Goal: Task Accomplishment & Management: Manage account settings

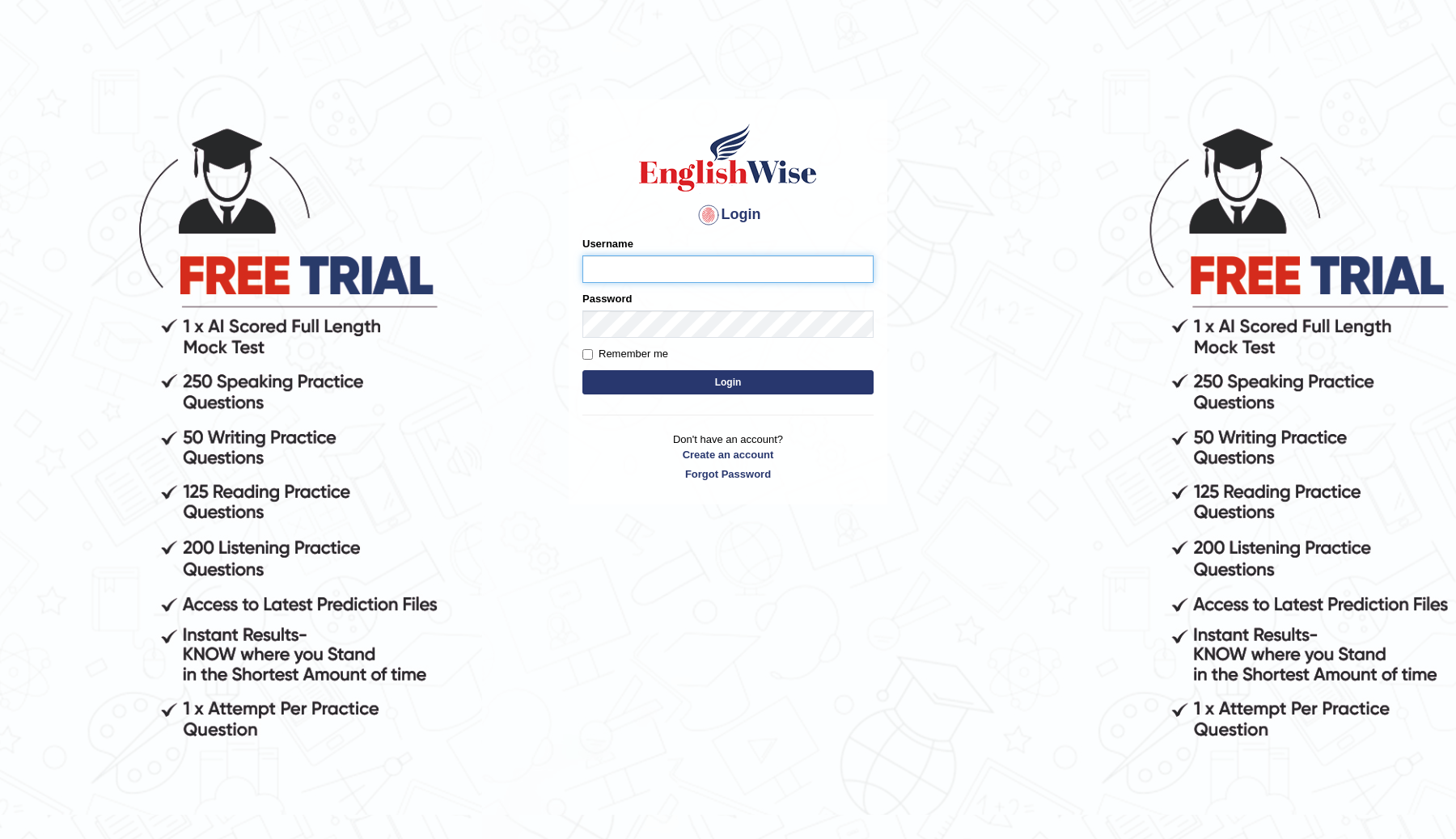
type input "ChimiZam"
click at [736, 379] on button "Login" at bounding box center [728, 382] width 292 height 24
